Goal: Task Accomplishment & Management: Manage account settings

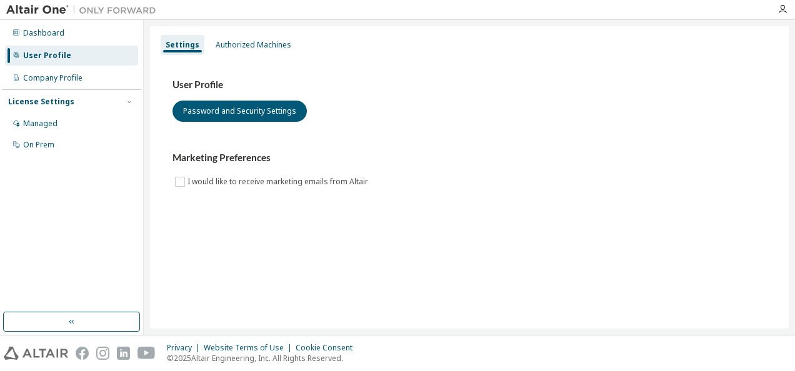
click at [52, 97] on div "License Settings" at bounding box center [41, 102] width 66 height 10
click at [38, 30] on div "Dashboard" at bounding box center [43, 33] width 41 height 10
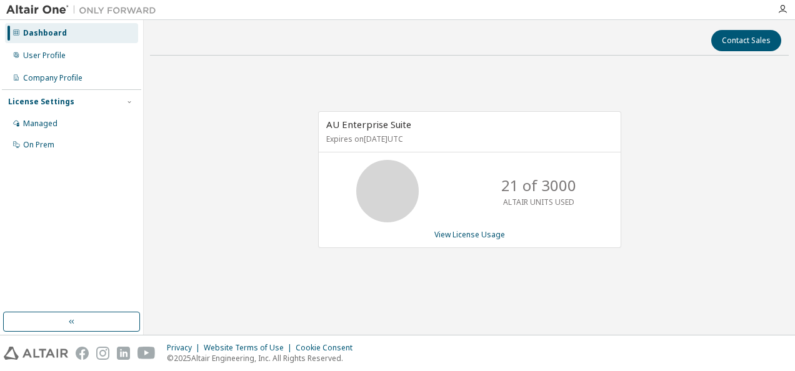
click at [559, 199] on p "ALTAIR UNITS USED" at bounding box center [538, 202] width 71 height 11
click at [38, 55] on div "User Profile" at bounding box center [44, 56] width 42 height 10
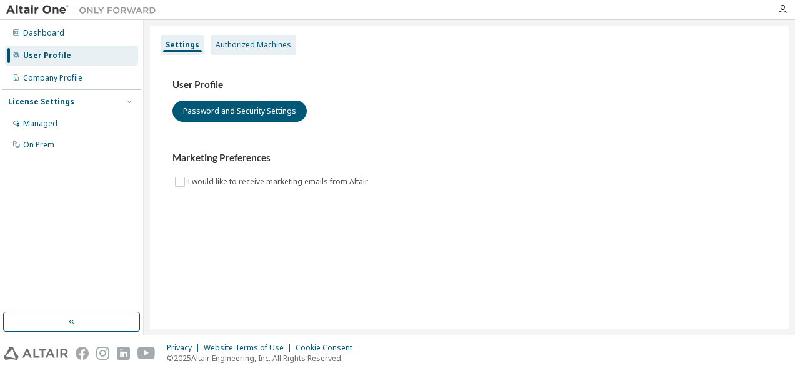
click at [245, 50] on div "Authorized Machines" at bounding box center [254, 45] width 86 height 20
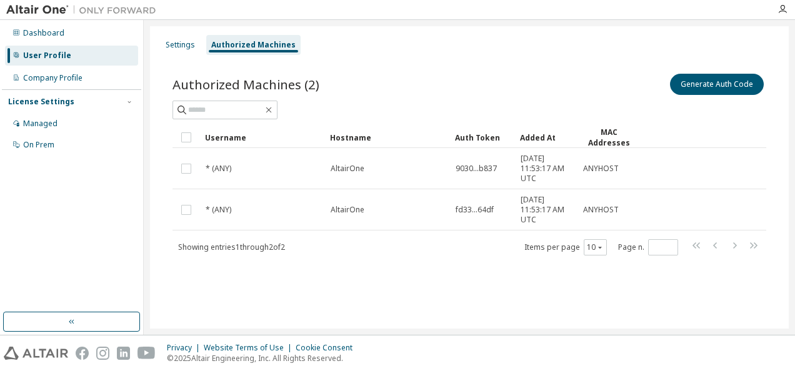
click at [422, 74] on div "Authorized Machines (2) Generate Auth Code" at bounding box center [469, 84] width 594 height 26
click at [40, 129] on div "Managed" at bounding box center [71, 124] width 133 height 20
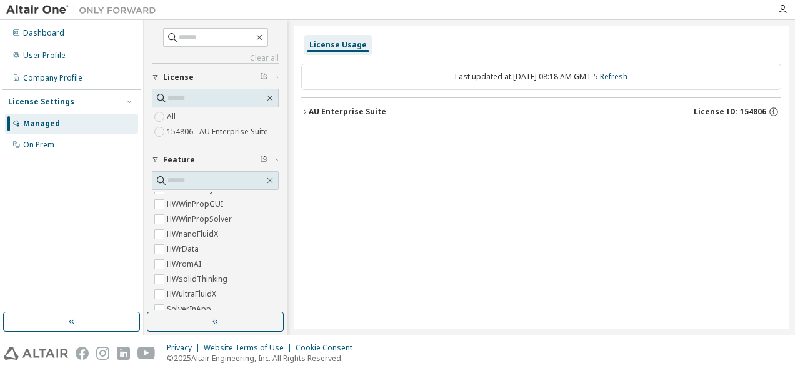
drag, startPoint x: 794, startPoint y: 149, endPoint x: 794, endPoint y: 104, distance: 45.0
click at [794, 106] on html "Dashboard User Profile Company Profile License Settings Managed On Prem Clear a…" at bounding box center [397, 185] width 795 height 371
